Goal: Check status: Verify the current state of an ongoing process or item

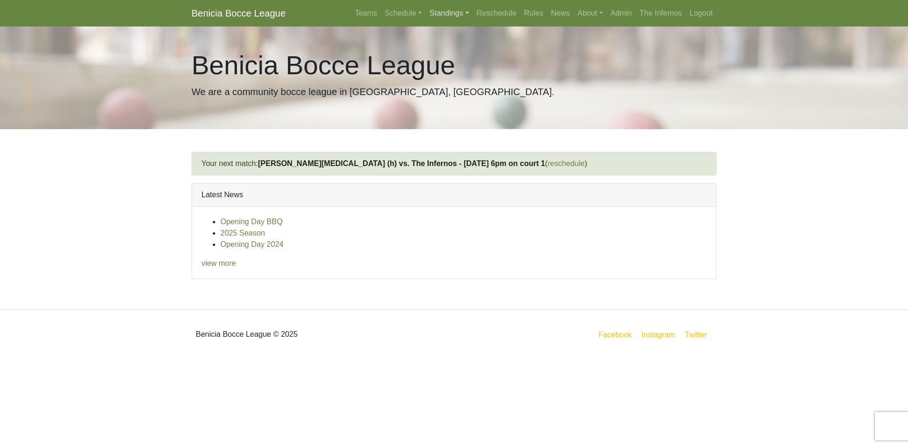
click at [447, 15] on link "Standings" at bounding box center [449, 13] width 47 height 19
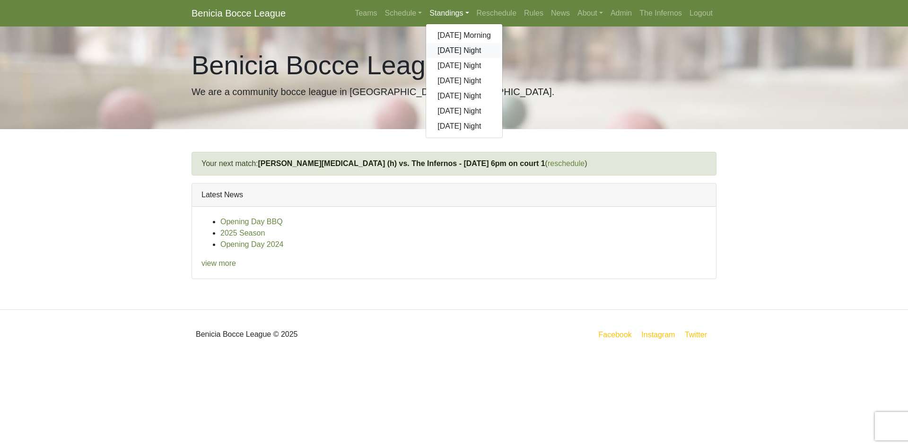
click at [453, 48] on link "[DATE] Night" at bounding box center [464, 50] width 76 height 15
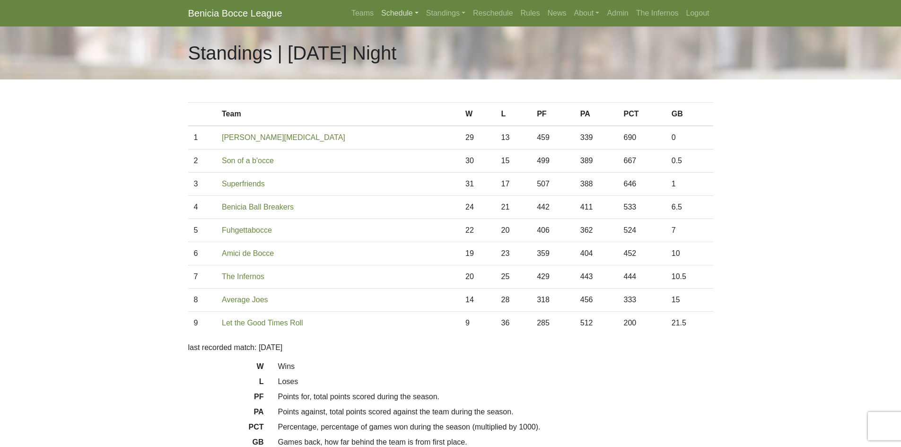
click at [396, 14] on link "Schedule" at bounding box center [399, 13] width 45 height 19
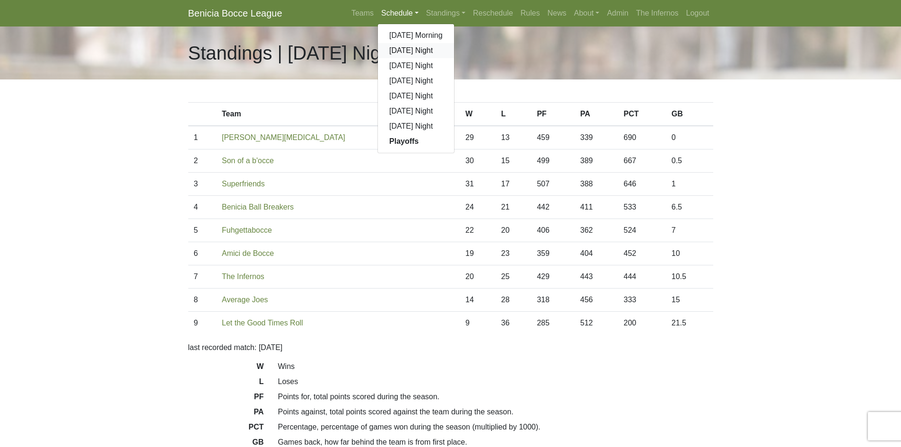
click at [399, 50] on link "[DATE] Night" at bounding box center [416, 50] width 76 height 15
